Goal: Task Accomplishment & Management: Manage account settings

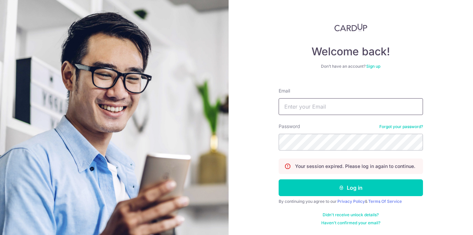
click at [317, 109] on input "Email" at bounding box center [351, 106] width 144 height 17
type input "TERENCETANKUNSHENG@GMAIL.COM"
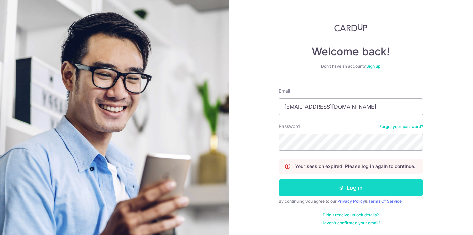
click at [361, 183] on button "Log in" at bounding box center [351, 188] width 144 height 17
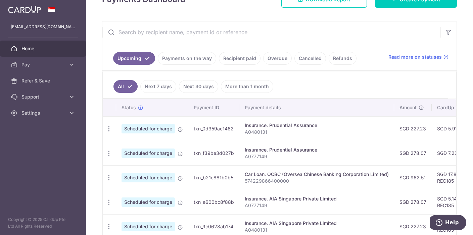
scroll to position [101, 0]
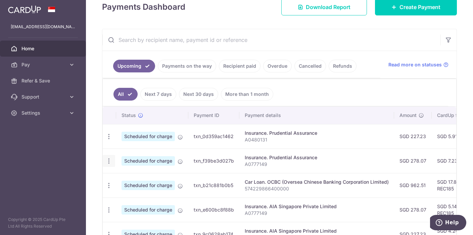
click at [112, 161] on div "Update payment Cancel payment" at bounding box center [109, 161] width 12 height 12
click at [106, 162] on icon "button" at bounding box center [108, 161] width 7 height 7
click at [129, 178] on span "Update payment" at bounding box center [145, 180] width 46 height 8
radio input "true"
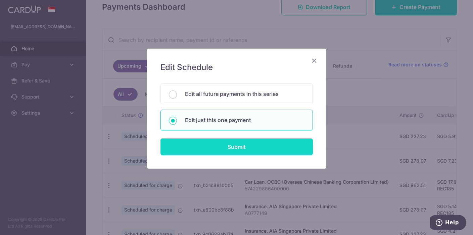
click at [256, 146] on input "Submit" at bounding box center [236, 147] width 152 height 17
radio input "true"
type input "278.07"
type input "17/10/2025"
type input "A0777149"
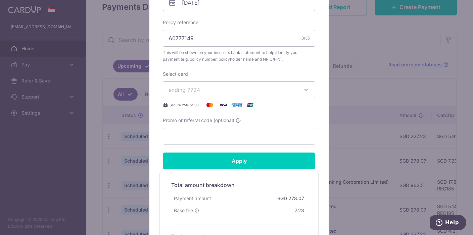
scroll to position [201, 0]
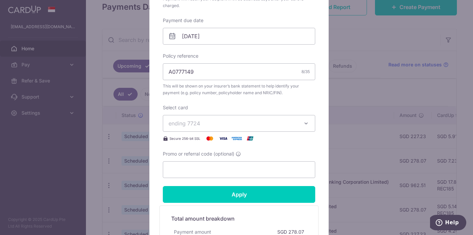
click at [95, 27] on div "Edit payment By clicking apply, you will make changes to all payments to Pruden…" at bounding box center [236, 117] width 473 height 235
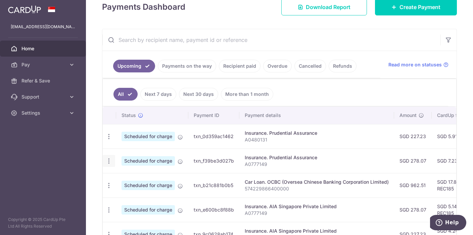
click at [111, 161] on icon "button" at bounding box center [108, 161] width 7 height 7
click at [131, 179] on span "Update payment" at bounding box center [145, 180] width 46 height 8
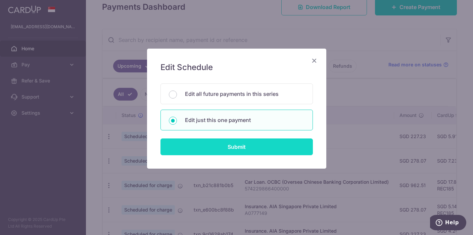
click at [247, 143] on input "Submit" at bounding box center [236, 147] width 152 height 17
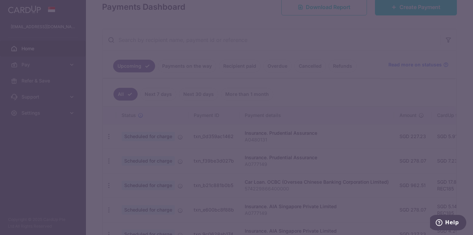
scroll to position [0, 0]
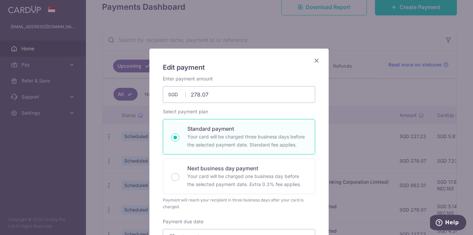
click at [370, 95] on div "Edit payment By clicking apply, you will make changes to all payments to Pruden…" at bounding box center [236, 117] width 473 height 235
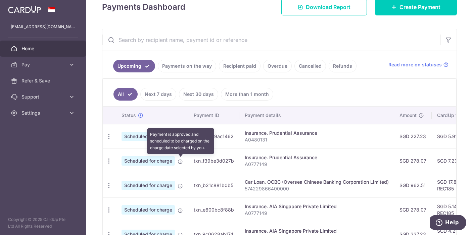
click at [180, 160] on icon at bounding box center [180, 161] width 5 height 5
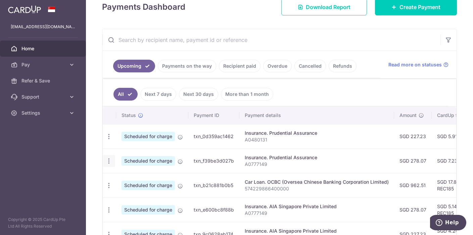
click at [108, 162] on icon "button" at bounding box center [108, 161] width 7 height 7
click at [123, 181] on span "Update payment" at bounding box center [145, 180] width 46 height 8
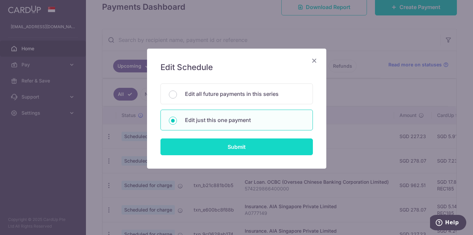
click at [221, 149] on input "Submit" at bounding box center [236, 147] width 152 height 17
radio input "true"
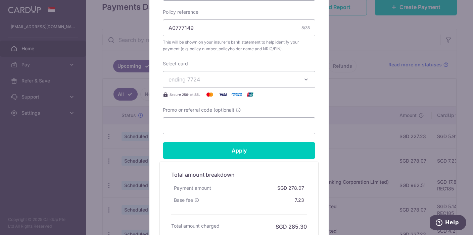
scroll to position [309, 0]
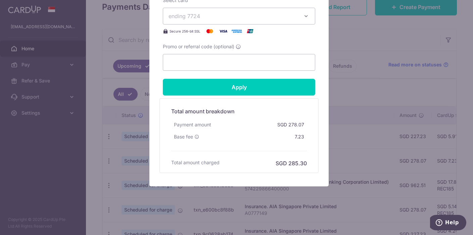
click at [354, 23] on div "Edit payment By clicking apply, you will make changes to all payments to Pruden…" at bounding box center [236, 117] width 473 height 235
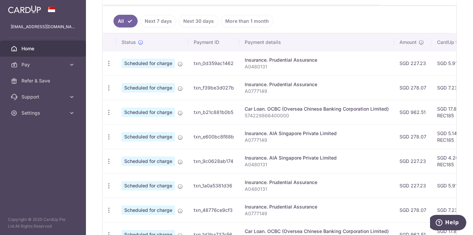
scroll to position [235, 0]
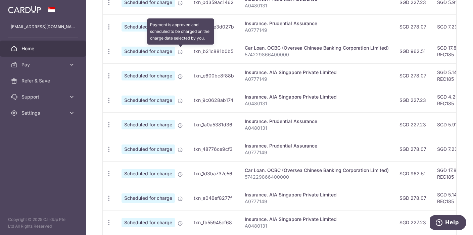
click at [181, 51] on icon at bounding box center [180, 51] width 5 height 5
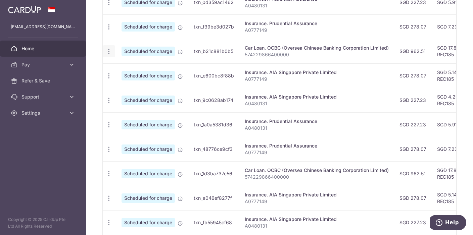
click at [105, 51] on icon "button" at bounding box center [108, 51] width 7 height 7
click at [130, 69] on span "Update payment" at bounding box center [145, 70] width 46 height 8
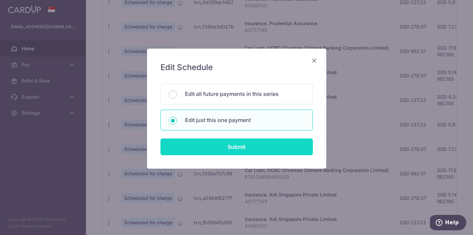
click at [208, 143] on input "Submit" at bounding box center [236, 147] width 152 height 17
type input "962.51"
radio input "true"
type input "25/10/2025"
type input "574229866400000"
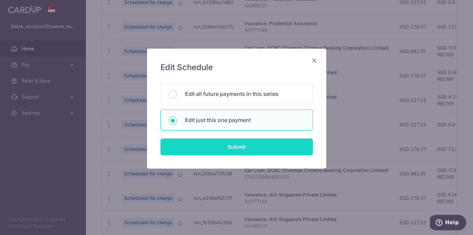
type input "REC185"
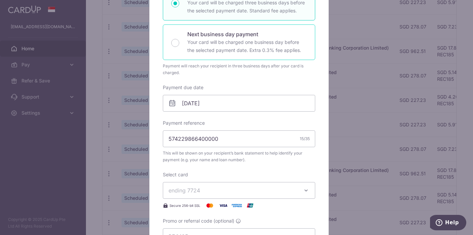
scroll to position [0, 0]
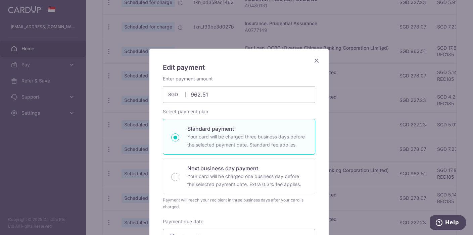
click at [317, 60] on icon "Close" at bounding box center [317, 60] width 8 height 8
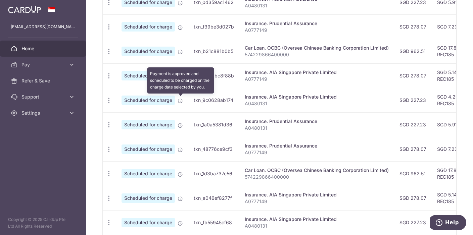
click at [179, 102] on icon at bounding box center [180, 100] width 5 height 5
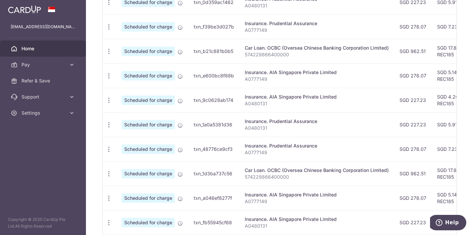
click at [147, 102] on span "Scheduled for charge" at bounding box center [148, 100] width 53 height 9
click at [108, 100] on icon "button" at bounding box center [108, 100] width 7 height 7
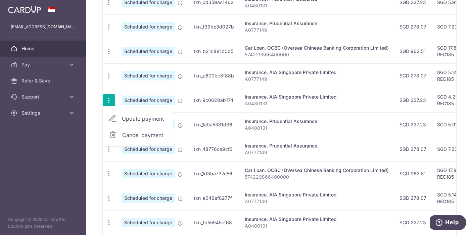
click at [303, 154] on p "A0777149" at bounding box center [317, 152] width 144 height 7
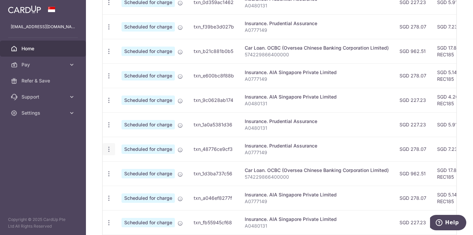
click at [110, 150] on icon "button" at bounding box center [108, 149] width 7 height 7
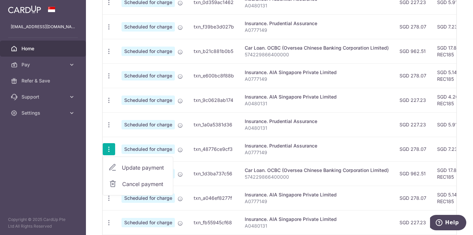
click at [143, 168] on span "Update payment" at bounding box center [145, 168] width 46 height 8
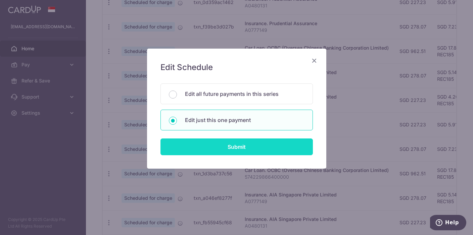
click at [233, 147] on input "Submit" at bounding box center [236, 147] width 152 height 17
type input "278.07"
radio input "true"
type input "17/11/2025"
type input "A0777149"
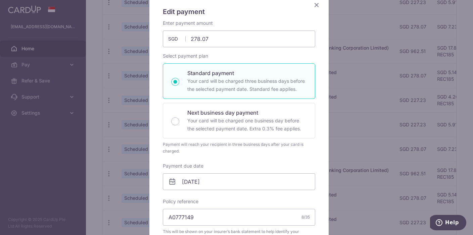
scroll to position [34, 0]
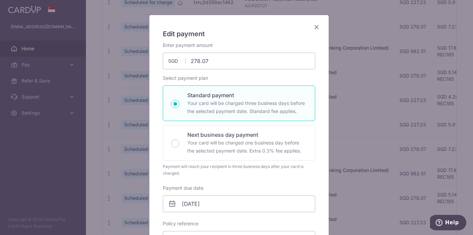
click at [313, 30] on icon "Close" at bounding box center [317, 27] width 8 height 8
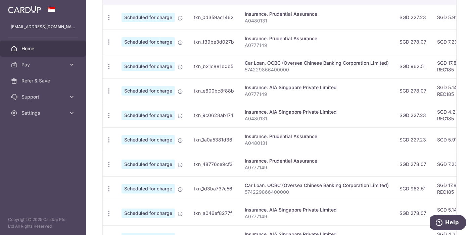
scroll to position [186, 0]
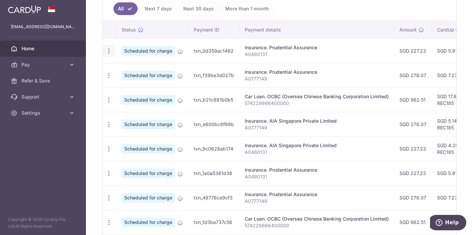
click at [109, 49] on icon "button" at bounding box center [108, 51] width 7 height 7
click at [129, 85] on span "Cancel payment" at bounding box center [144, 86] width 45 height 8
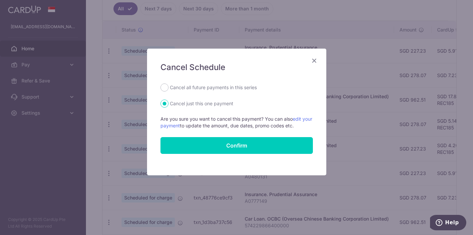
click at [205, 86] on label "Cancel all future payments in this series" at bounding box center [213, 88] width 87 height 8
click at [169, 86] on input "Cancel all future payments in this series" at bounding box center [164, 88] width 8 height 8
radio input "true"
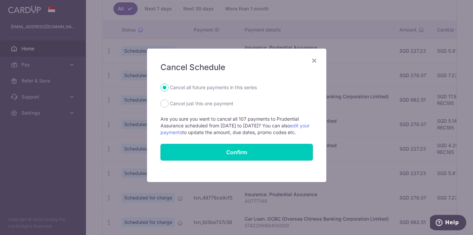
click at [241, 155] on button "Confirm" at bounding box center [236, 152] width 152 height 17
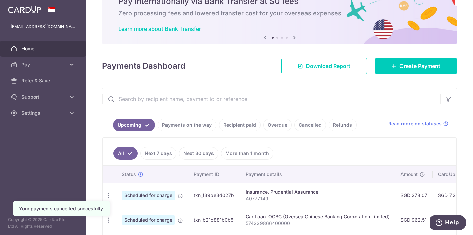
scroll to position [176, 0]
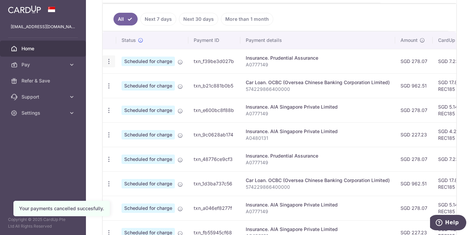
click at [109, 58] on icon "button" at bounding box center [108, 61] width 7 height 7
click at [131, 97] on span "Cancel payment" at bounding box center [144, 96] width 45 height 8
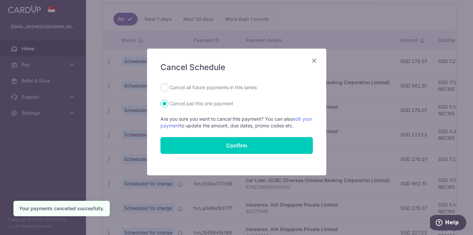
click at [191, 88] on label "Cancel all future payments in this series" at bounding box center [213, 88] width 87 height 8
click at [169, 88] on input "Cancel all future payments in this series" at bounding box center [164, 88] width 8 height 8
radio input "true"
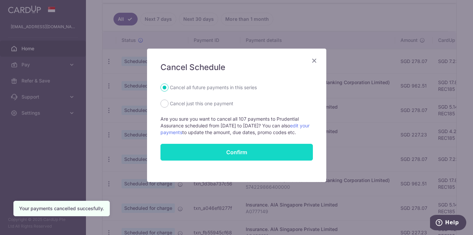
click at [246, 155] on button "Confirm" at bounding box center [236, 152] width 152 height 17
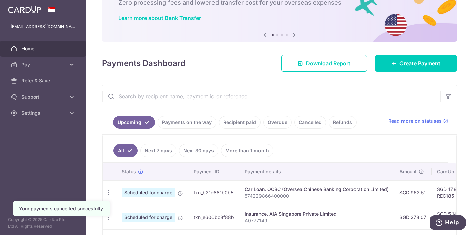
scroll to position [168, 0]
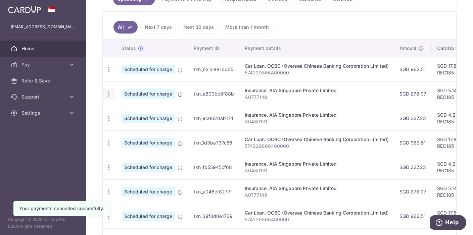
click at [110, 93] on icon "button" at bounding box center [108, 94] width 7 height 7
click at [134, 130] on span "Cancel payment" at bounding box center [144, 129] width 45 height 8
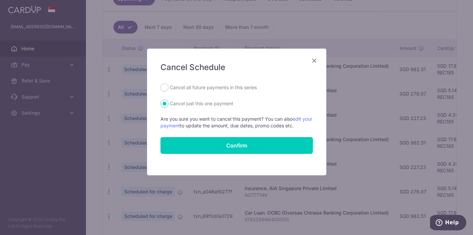
click at [219, 89] on label "Cancel all future payments in this series" at bounding box center [213, 88] width 87 height 8
click at [169, 89] on input "Cancel all future payments in this series" at bounding box center [164, 88] width 8 height 8
radio input "true"
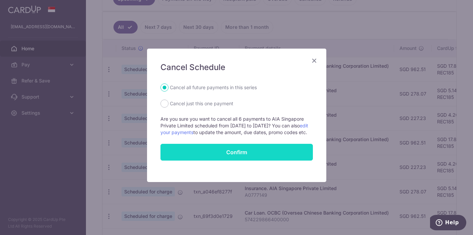
click at [227, 159] on button "Confirm" at bounding box center [236, 152] width 152 height 17
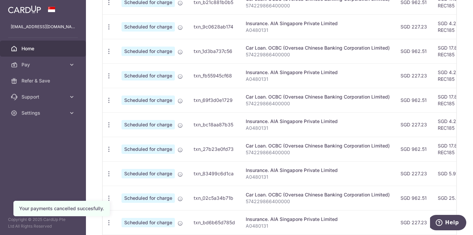
scroll to position [168, 0]
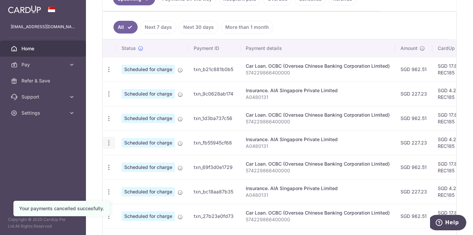
click at [110, 141] on icon "button" at bounding box center [108, 143] width 7 height 7
click at [131, 175] on span "Cancel payment" at bounding box center [144, 178] width 45 height 8
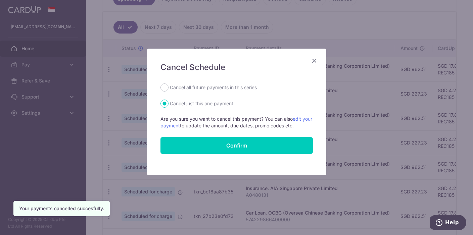
click at [211, 90] on label "Cancel all future payments in this series" at bounding box center [213, 88] width 87 height 8
click at [169, 90] on input "Cancel all future payments in this series" at bounding box center [164, 88] width 8 height 8
radio input "true"
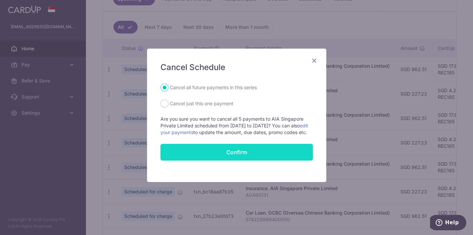
click at [230, 157] on button "Confirm" at bounding box center [236, 152] width 152 height 17
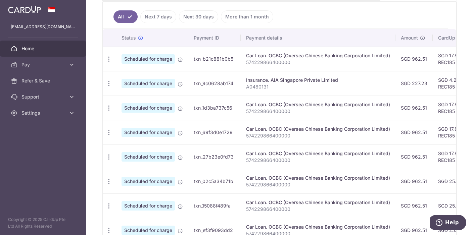
scroll to position [186, 0]
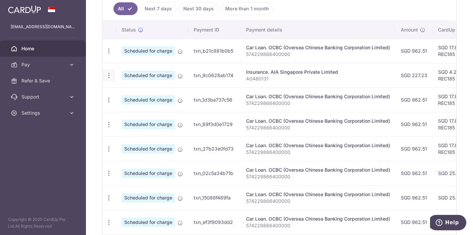
click at [107, 74] on icon "button" at bounding box center [108, 75] width 7 height 7
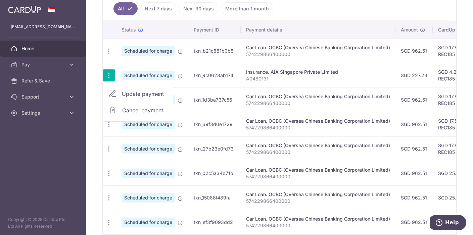
click at [142, 109] on span "Cancel payment" at bounding box center [144, 110] width 45 height 8
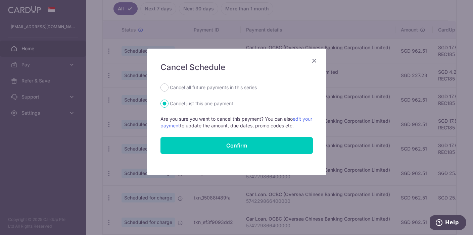
click at [170, 87] on label "Cancel all future payments in this series" at bounding box center [213, 88] width 87 height 8
click at [169, 87] on input "Cancel all future payments in this series" at bounding box center [164, 88] width 8 height 8
radio input "true"
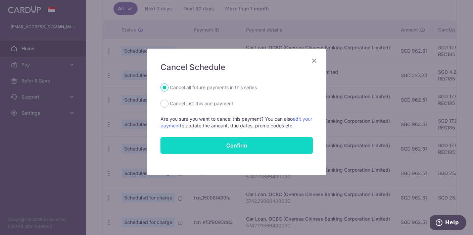
click at [227, 142] on button "Confirm" at bounding box center [236, 145] width 152 height 17
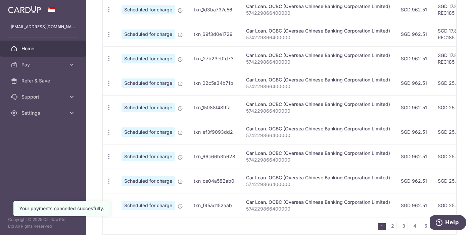
scroll to position [269, 0]
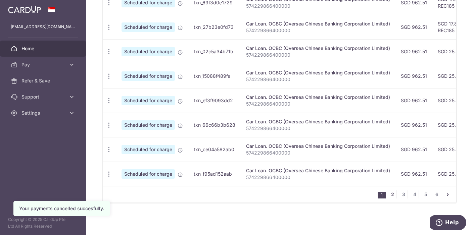
click at [389, 193] on link "2" at bounding box center [392, 195] width 8 height 8
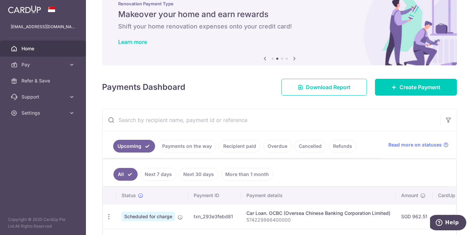
scroll to position [0, 0]
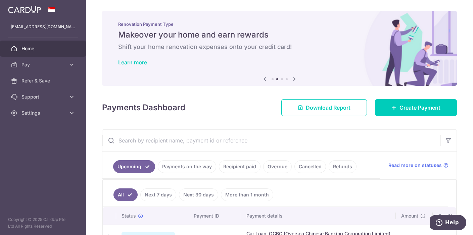
click at [33, 51] on span "Home" at bounding box center [43, 48] width 44 height 7
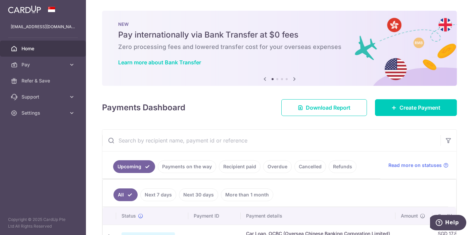
click at [188, 169] on link "Payments on the way" at bounding box center [187, 166] width 58 height 13
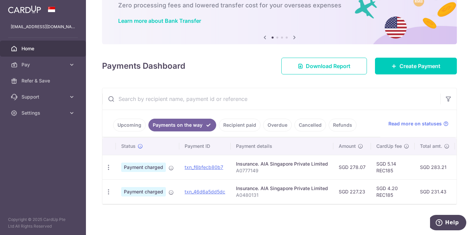
scroll to position [46, 0]
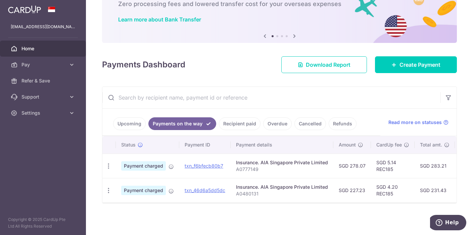
click at [237, 120] on link "Recipient paid" at bounding box center [240, 124] width 42 height 13
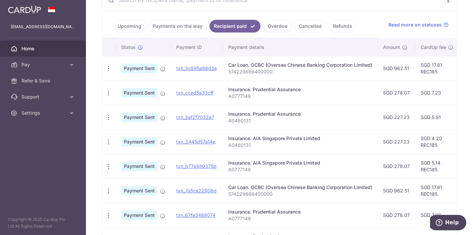
scroll to position [147, 0]
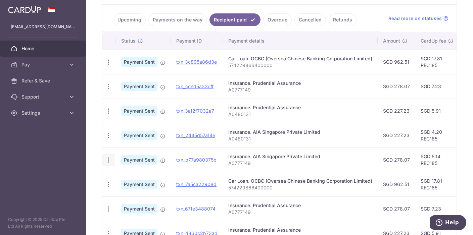
click at [109, 162] on icon "button" at bounding box center [108, 160] width 7 height 7
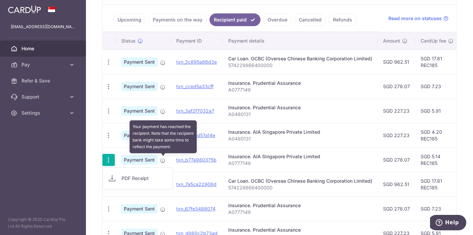
click at [162, 160] on icon at bounding box center [162, 160] width 5 height 5
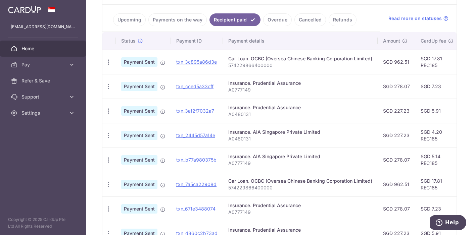
click at [260, 164] on p "A0777149" at bounding box center [300, 163] width 144 height 7
drag, startPoint x: 258, startPoint y: 165, endPoint x: 226, endPoint y: 157, distance: 32.8
click at [226, 157] on td "Insurance. AIA Singapore Private Limited A0777149" at bounding box center [300, 160] width 155 height 25
click at [267, 161] on p "A0777149" at bounding box center [300, 163] width 144 height 7
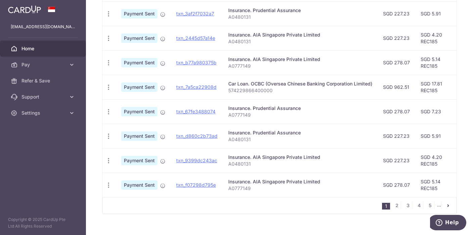
scroll to position [259, 0]
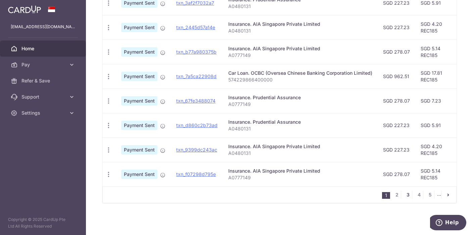
click at [405, 195] on link "3" at bounding box center [408, 195] width 8 height 8
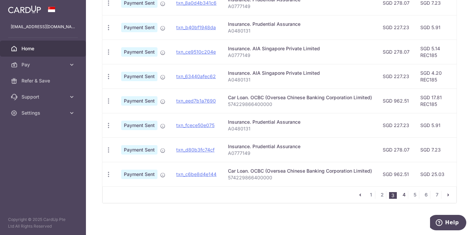
click at [401, 196] on link "4" at bounding box center [404, 195] width 8 height 8
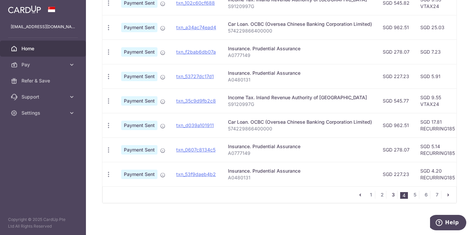
click at [389, 194] on link "3" at bounding box center [393, 195] width 8 height 8
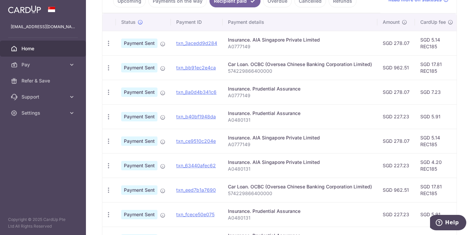
scroll to position [158, 0]
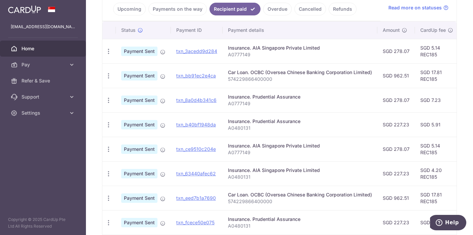
click at [119, 173] on td "Payment Sent" at bounding box center [143, 173] width 55 height 25
click at [114, 174] on div "PDF Receipt" at bounding box center [108, 174] width 12 height 12
click at [110, 174] on icon "button" at bounding box center [108, 174] width 7 height 7
click at [131, 189] on span "PDF Receipt" at bounding box center [145, 192] width 46 height 7
drag, startPoint x: 259, startPoint y: 178, endPoint x: 226, endPoint y: 174, distance: 32.5
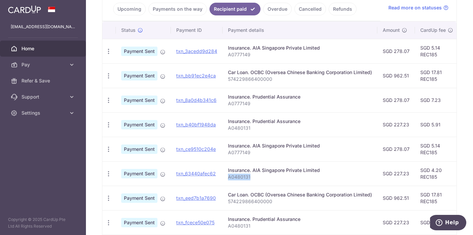
click at [226, 174] on td "Insurance. AIA Singapore Private Limited A0480131" at bounding box center [300, 173] width 155 height 25
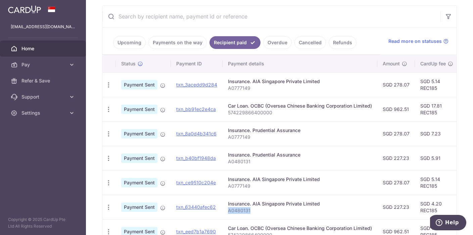
scroll to position [24, 0]
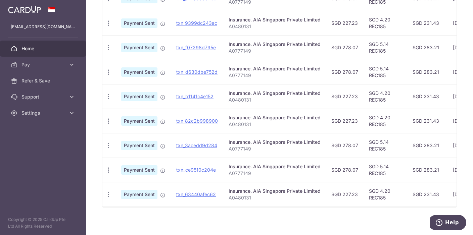
scroll to position [242, 0]
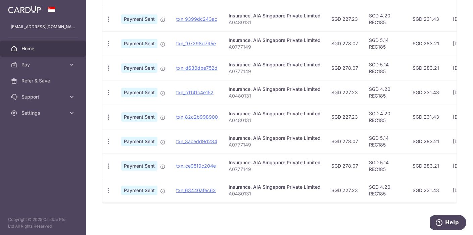
type input "AIA"
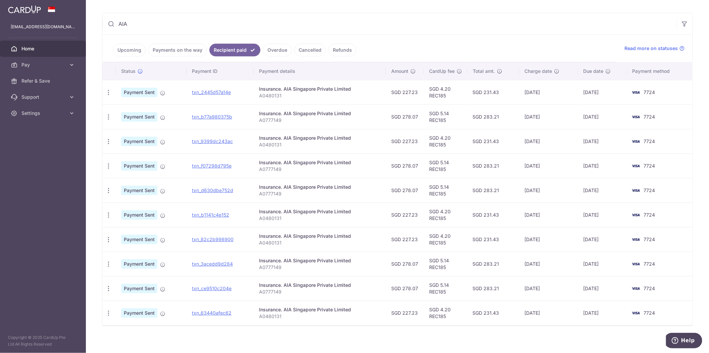
scroll to position [120, 0]
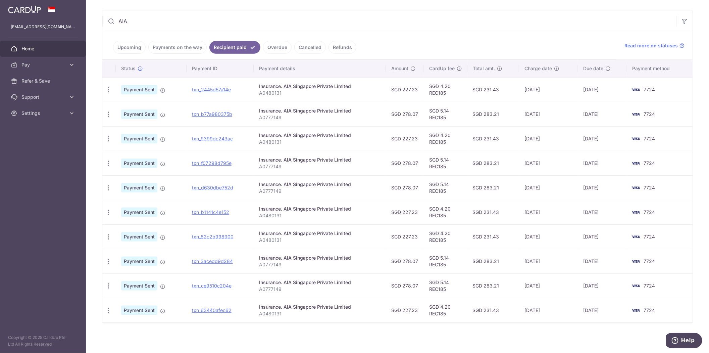
click at [473, 235] on td "7724" at bounding box center [660, 310] width 65 height 25
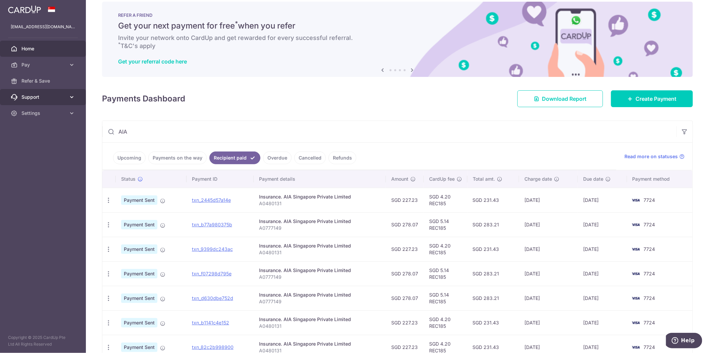
scroll to position [0, 0]
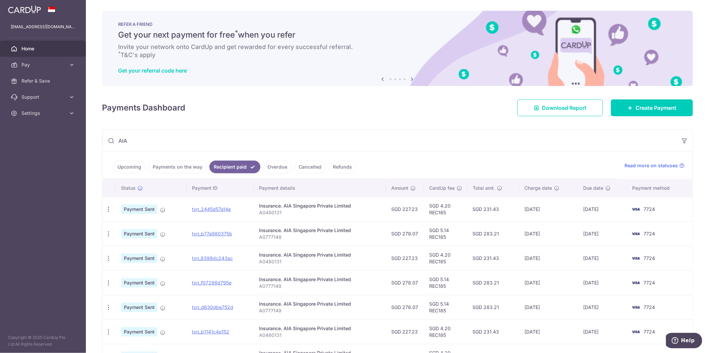
click at [37, 48] on span "Home" at bounding box center [43, 48] width 44 height 7
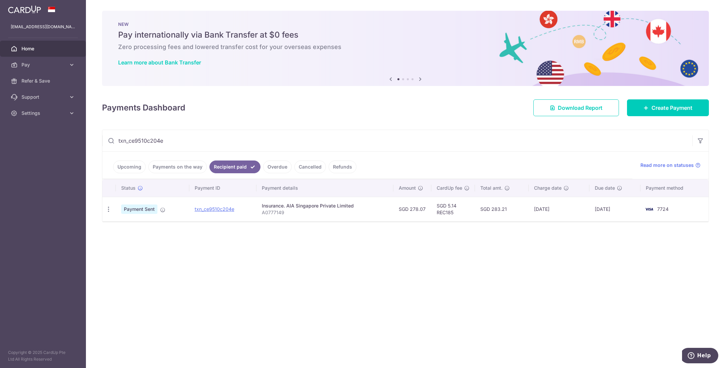
click at [421, 304] on div "× Pause Schedule Pause all future payments in this series Pause just this one p…" at bounding box center [405, 184] width 639 height 368
